Goal: Task Accomplishment & Management: Manage account settings

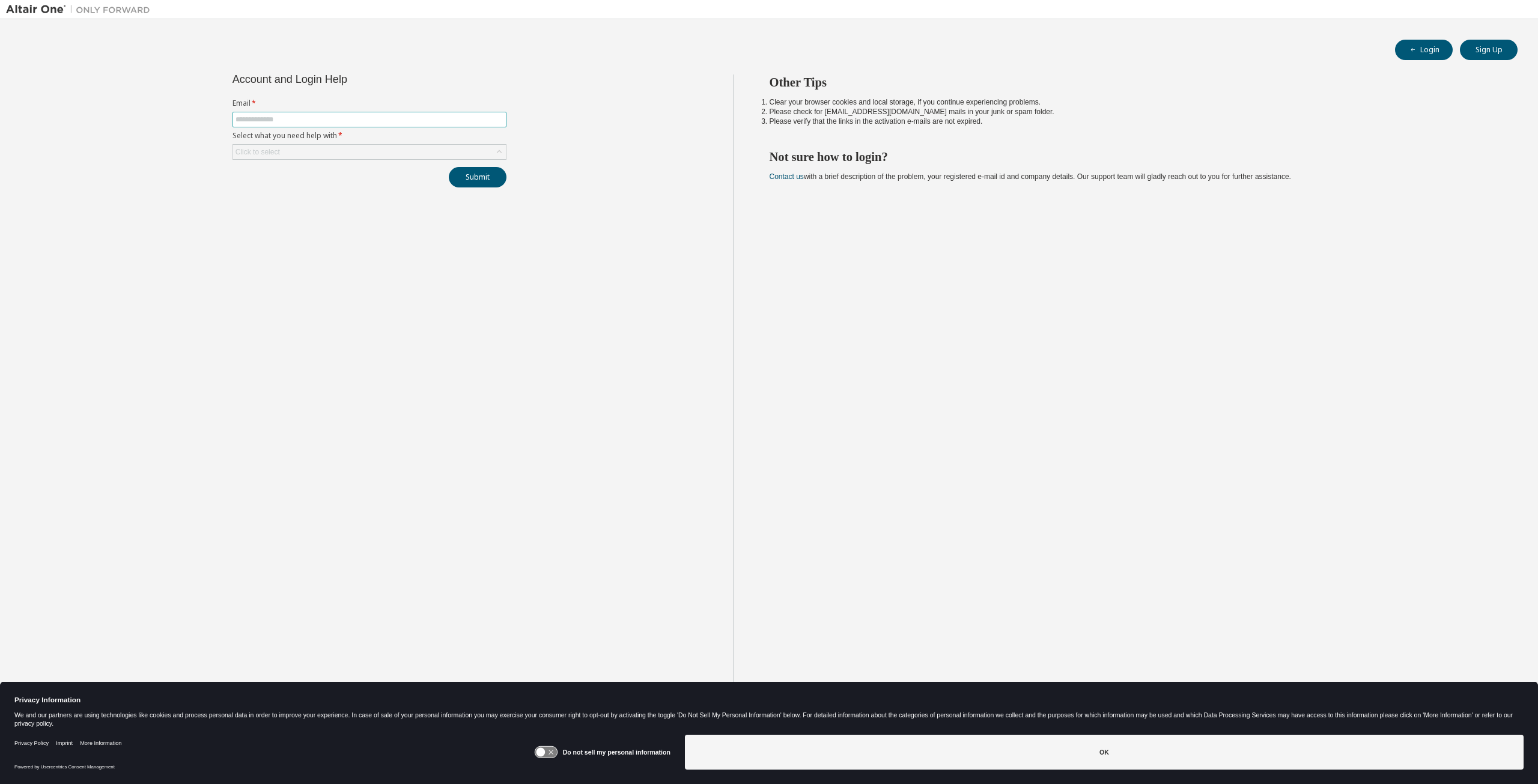
click at [357, 118] on input "text" at bounding box center [369, 120] width 268 height 10
type input "**********"
click at [349, 150] on div "Click to select" at bounding box center [369, 152] width 273 height 15
click at [341, 181] on li "I forgot my password" at bounding box center [368, 183] width 271 height 15
click at [497, 175] on button "Submit" at bounding box center [477, 177] width 57 height 20
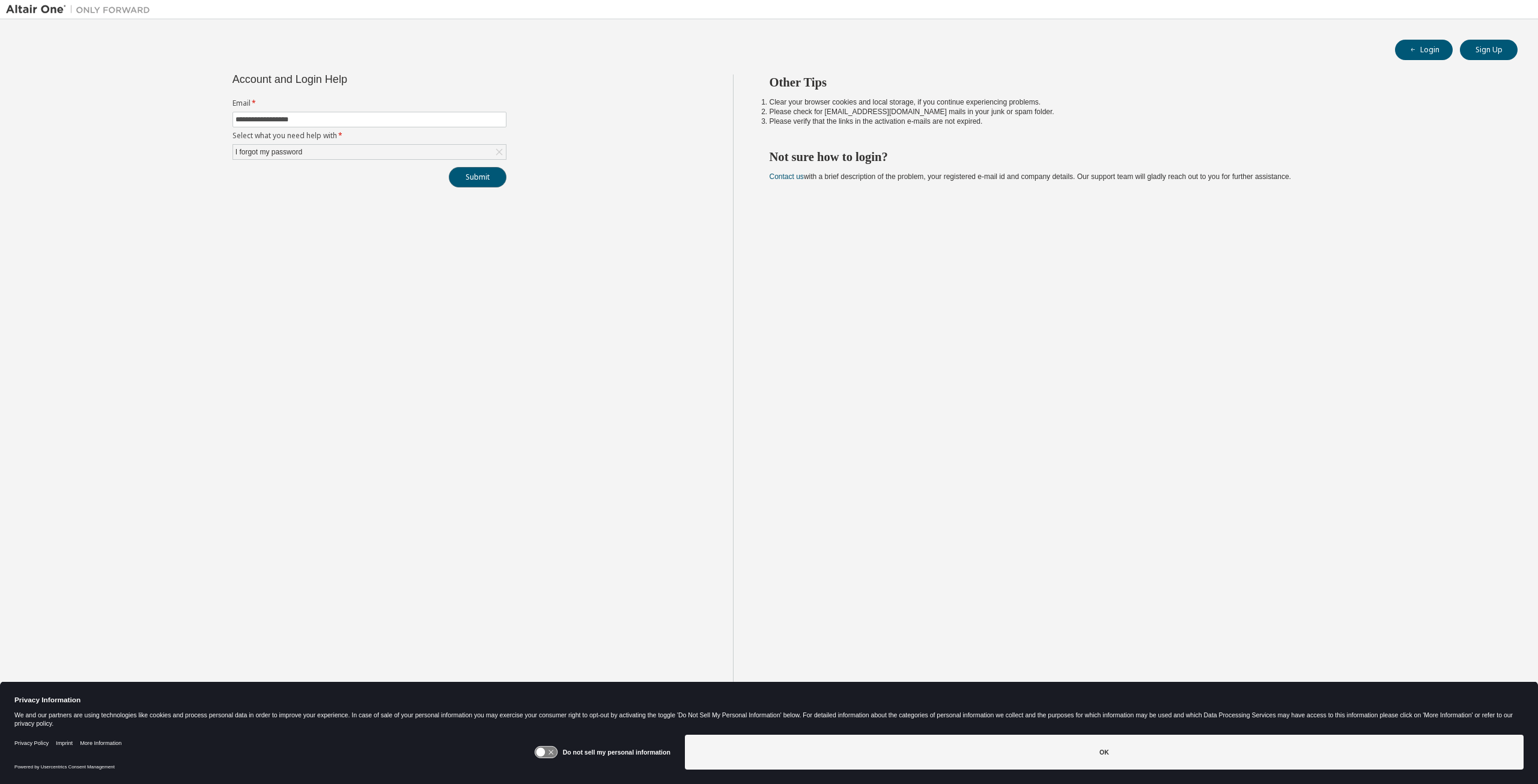
click at [475, 174] on button "Submit" at bounding box center [477, 177] width 57 height 20
click at [483, 184] on button "Submit" at bounding box center [477, 177] width 57 height 20
